Goal: Information Seeking & Learning: Learn about a topic

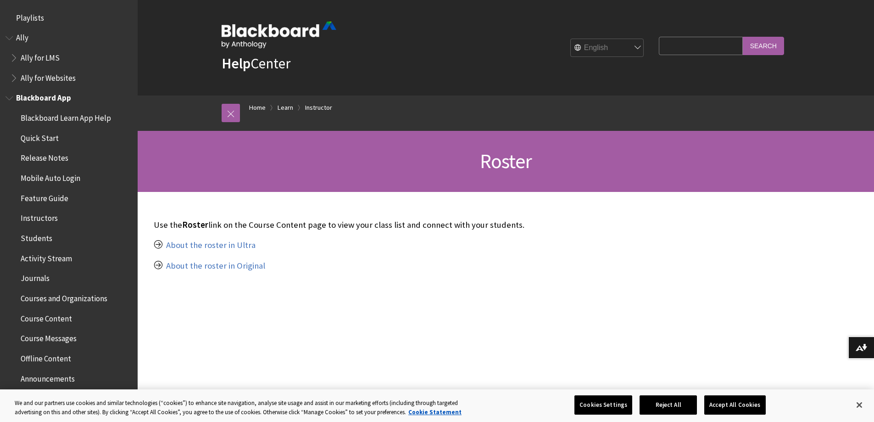
click at [39, 216] on span "Instructors" at bounding box center [39, 217] width 37 height 12
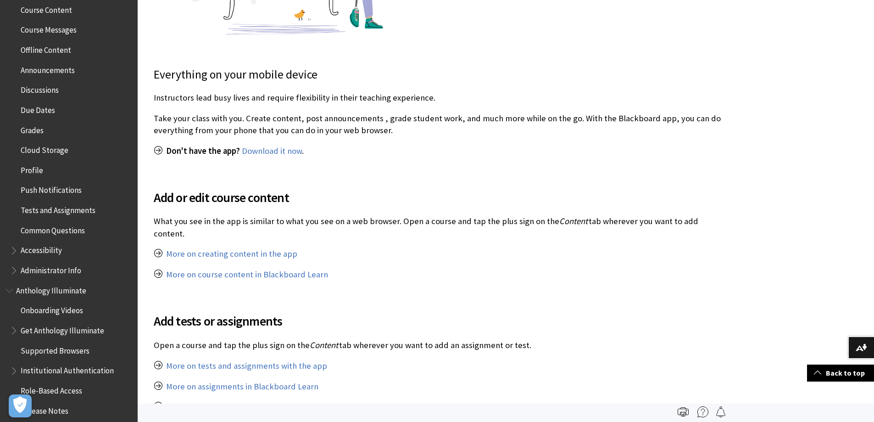
scroll to position [321, 0]
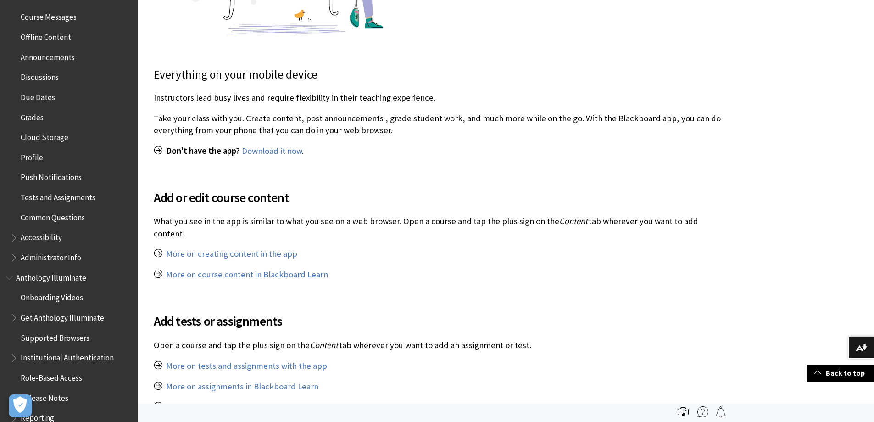
click at [60, 260] on span "Administrator Info" at bounding box center [51, 256] width 61 height 12
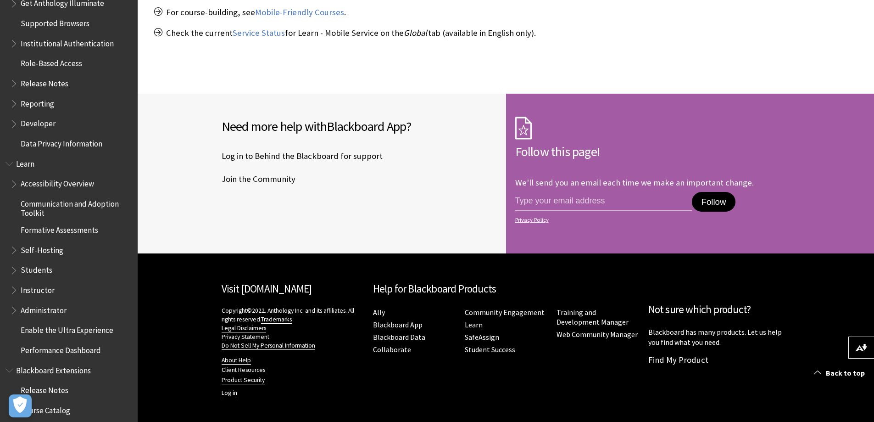
scroll to position [740, 0]
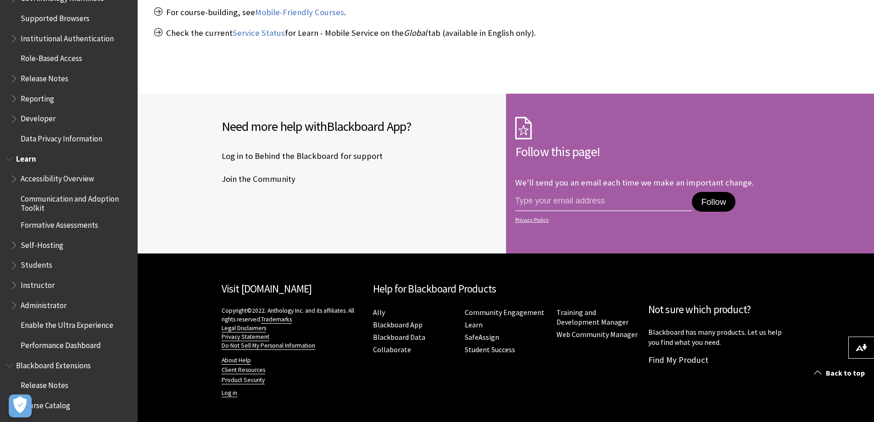
click at [39, 287] on span "Instructor" at bounding box center [38, 283] width 34 height 12
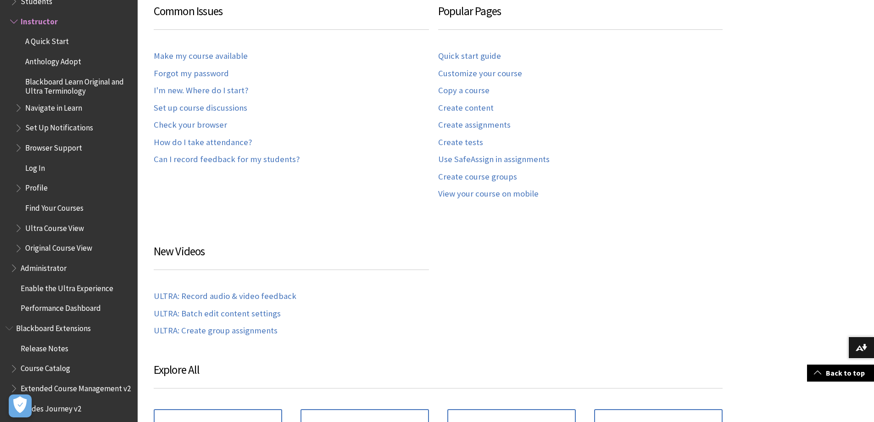
scroll to position [229, 0]
